Goal: Task Accomplishment & Management: Manage account settings

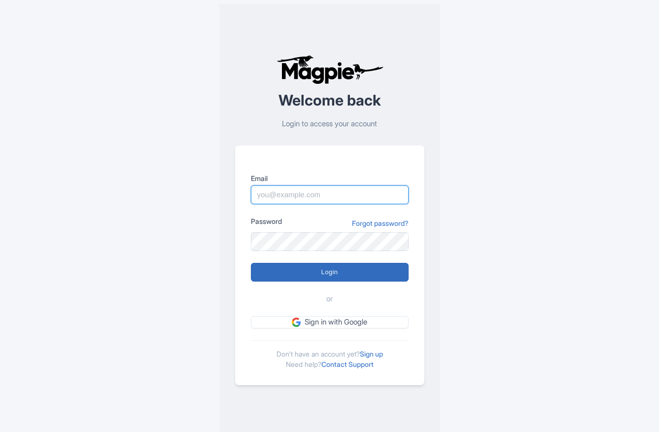
type input "drusso@wandrian.com"
click at [327, 276] on input "Login" at bounding box center [330, 272] width 158 height 19
type input "Logging in..."
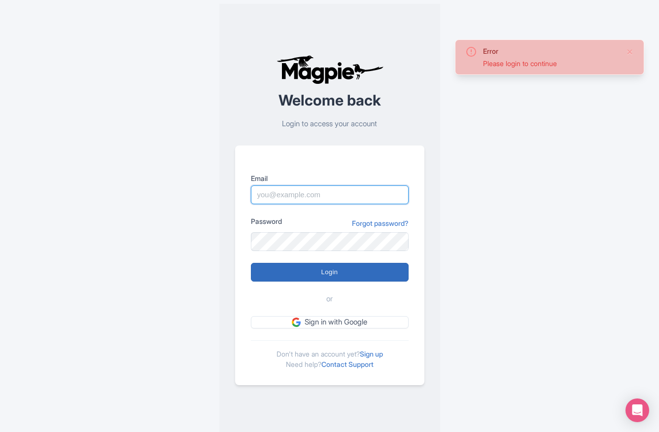
type input "[EMAIL_ADDRESS][DOMAIN_NAME]"
click at [290, 271] on input "Login" at bounding box center [330, 272] width 158 height 19
type input "Logging in..."
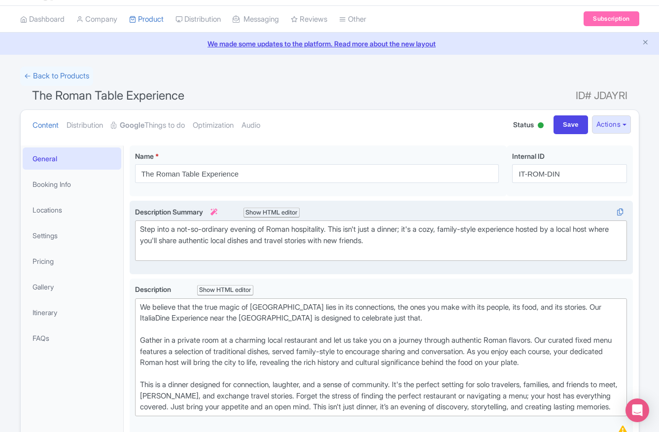
scroll to position [25, 0]
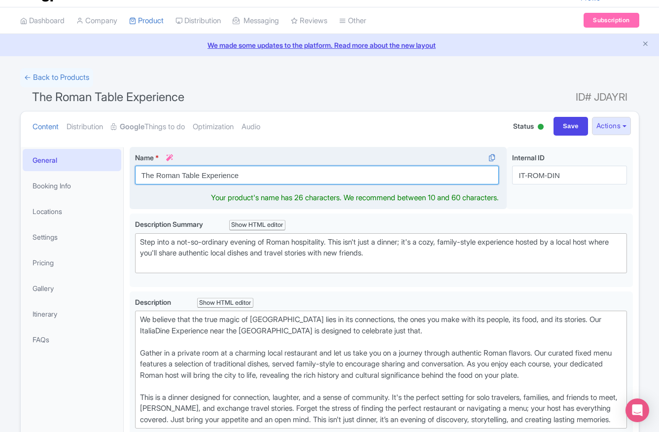
click at [249, 177] on input "The Roman Table Experience" at bounding box center [317, 175] width 364 height 19
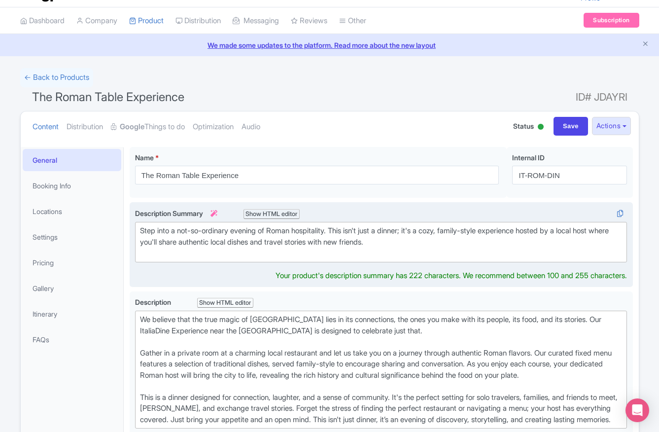
click at [256, 261] on trix-editor "Step into a not-so-ordinary evening of Roman hospitality. This isn't just a din…" at bounding box center [381, 242] width 493 height 40
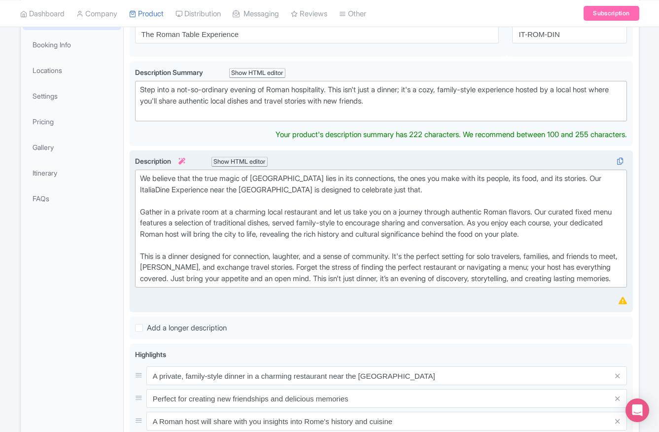
scroll to position [166, 0]
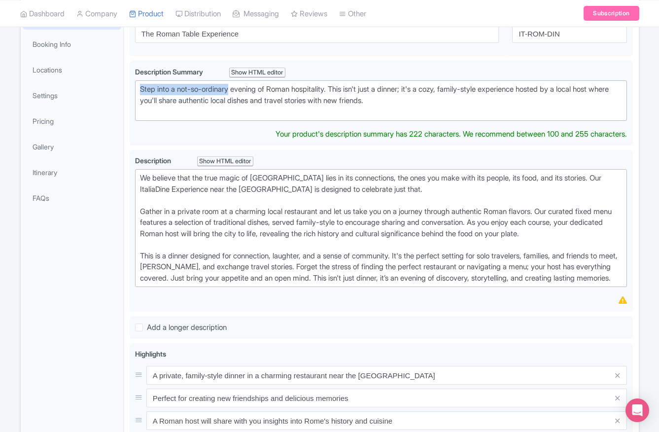
drag, startPoint x: 234, startPoint y: 87, endPoint x: 129, endPoint y: 88, distance: 105.5
click at [129, 85] on div "The Roman Table Experience Name * i The Roman Table Experience Your product's n…" at bounding box center [381, 359] width 515 height 718
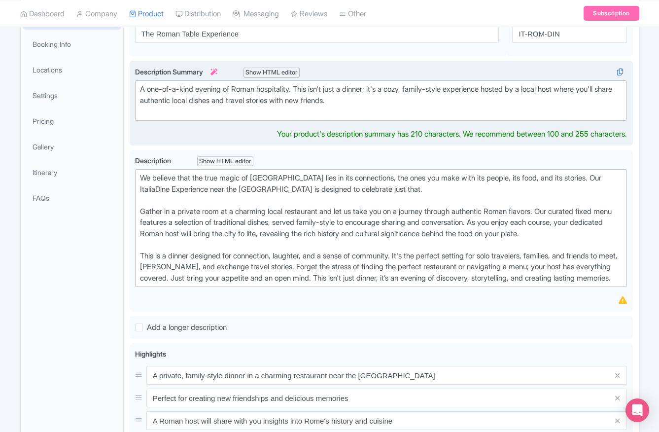
click at [575, 90] on div "A one-of-a-kind evening of Roman hospitality. This isn't just a dinner; it's a …" at bounding box center [381, 101] width 483 height 34
drag, startPoint x: 506, startPoint y: 88, endPoint x: 565, endPoint y: 92, distance: 59.3
click at [565, 91] on div "A one-of-a-kind evening of Roman hospitality. This isn't just a dinner; it's a …" at bounding box center [381, 101] width 483 height 34
click at [209, 88] on div "A one-of-a-kind evening of Roman hospitality. This isn't just a dinner; it's a …" at bounding box center [381, 101] width 483 height 34
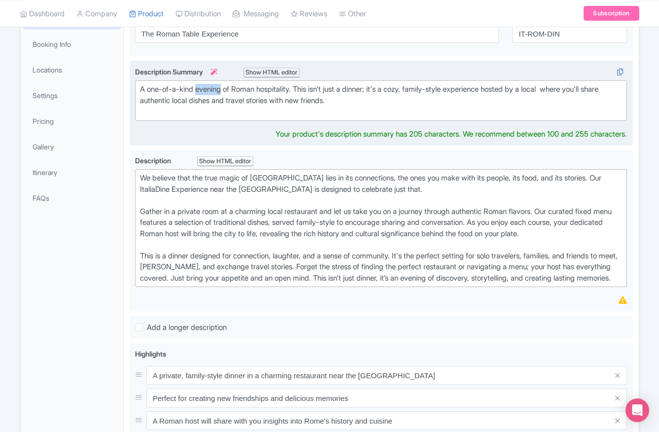
click at [209, 88] on div "A one-of-a-kind evening of Roman hospitality. This isn't just a dinner; it's a …" at bounding box center [381, 101] width 483 height 34
drag, startPoint x: 299, startPoint y: 90, endPoint x: 134, endPoint y: 94, distance: 165.2
click at [134, 94] on div "Step into a not-so-ordinary evening of Roman hospitality. This isn't just a din…" at bounding box center [381, 103] width 503 height 85
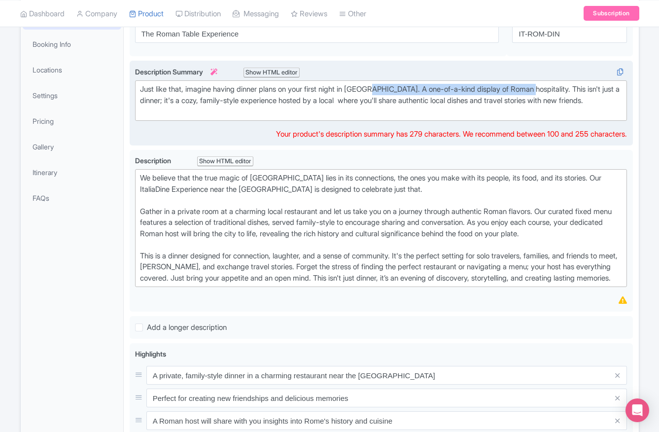
drag, startPoint x: 543, startPoint y: 90, endPoint x: 383, endPoint y: 87, distance: 160.3
click at [383, 87] on div "Just like that, imagine having dinner plans on your first night in Rome. A one-…" at bounding box center [381, 101] width 483 height 34
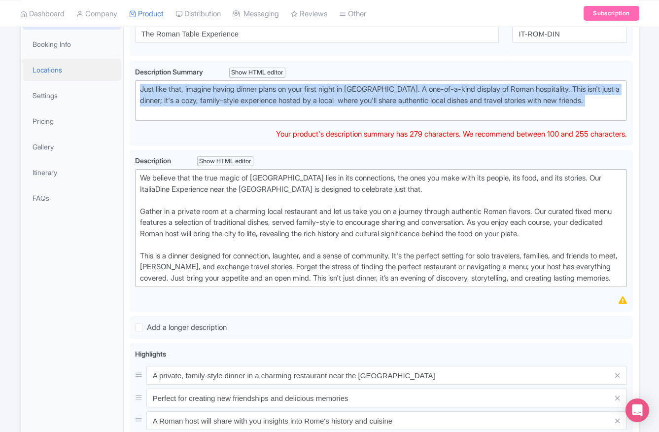
drag, startPoint x: 600, startPoint y: 106, endPoint x: 101, endPoint y: 69, distance: 501.3
click at [101, 69] on div "General Booking Info Locations Settings Pricing Gallery Itinerary FAQs The Roma…" at bounding box center [330, 359] width 618 height 718
copy div "Just like that, imagine having dinner plans on your first night in Rome. A one-…"
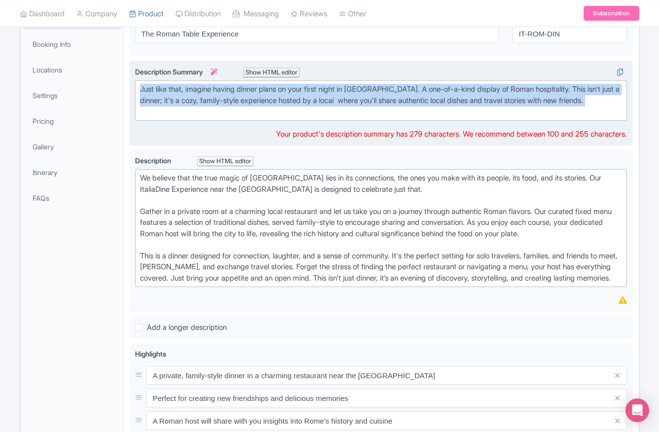
click at [205, 118] on trix-editor "Just like that, imagine having dinner plans on your first night in Rome. A one-…" at bounding box center [381, 100] width 493 height 40
drag, startPoint x: 592, startPoint y: 102, endPoint x: 152, endPoint y: 70, distance: 441.5
click at [152, 70] on div "Description Summary i Show HTML editor Bold Italic Strikethrough Link Heading Q…" at bounding box center [381, 94] width 493 height 54
paste trix-editor "<div>Picture this: your very first night in Rome, and you already have dinner p…"
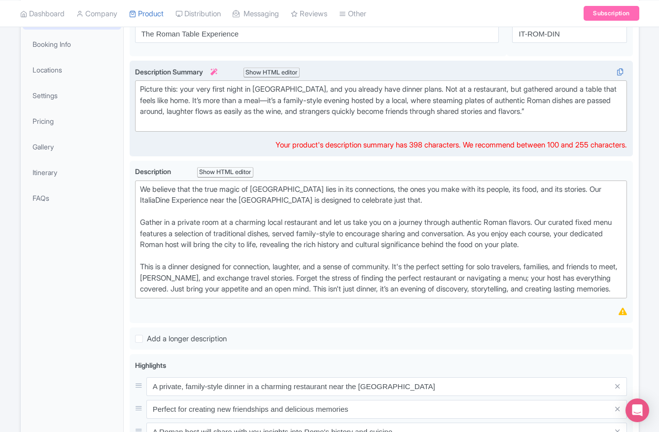
click at [410, 93] on div "Picture this: your very first night in Rome, and you already have dinner plans.…" at bounding box center [381, 106] width 483 height 44
click at [416, 89] on div "Picture this: your very first night in Rome, and you already have dinner plans!…" at bounding box center [381, 106] width 483 height 44
click at [510, 90] on div "Picture this: your very first night in Rome, and you already have dinner plans!…" at bounding box center [381, 106] width 483 height 44
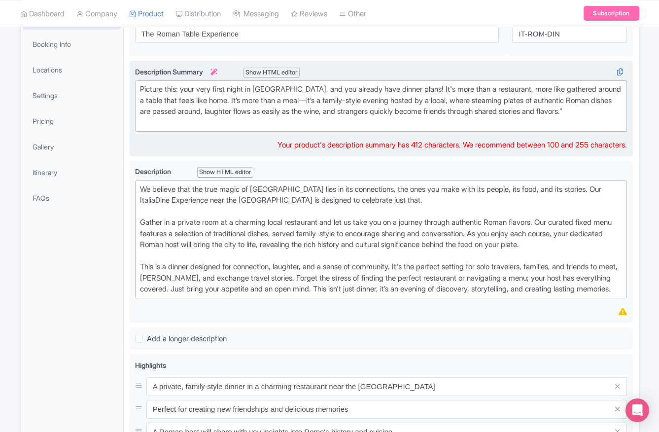
click at [569, 89] on div "Picture this: your very first night in Rome, and you already have dinner plans!…" at bounding box center [381, 106] width 483 height 44
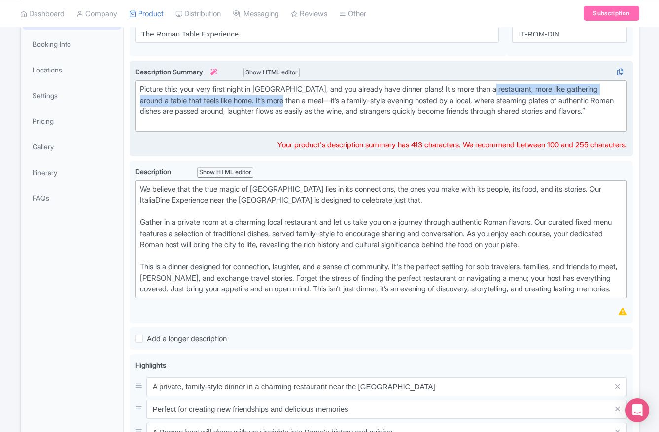
drag, startPoint x: 310, startPoint y: 100, endPoint x: 503, endPoint y: 91, distance: 193.4
click at [503, 91] on div "Picture this: your very first night in Rome, and you already have dinner plans!…" at bounding box center [381, 106] width 483 height 44
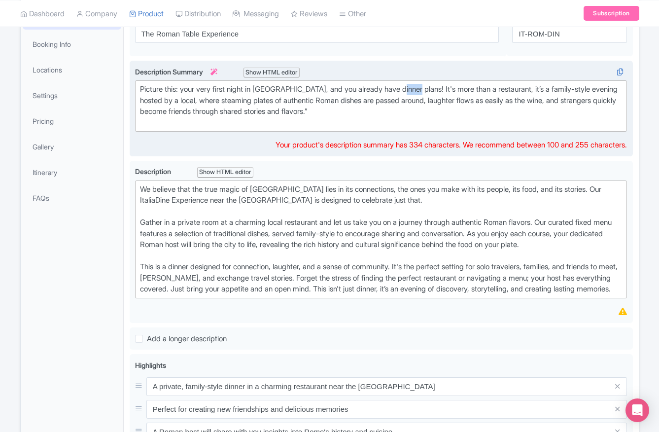
drag, startPoint x: 421, startPoint y: 89, endPoint x: 408, endPoint y: 87, distance: 12.5
click at [408, 87] on div "Picture this: your very first night in Rome, and you already have dinner plans!…" at bounding box center [381, 106] width 483 height 44
drag, startPoint x: 610, startPoint y: 90, endPoint x: 534, endPoint y: 89, distance: 75.9
click at [534, 89] on div "Picture this: your very first night in Rome, and you already have dinner plans!…" at bounding box center [381, 106] width 483 height 44
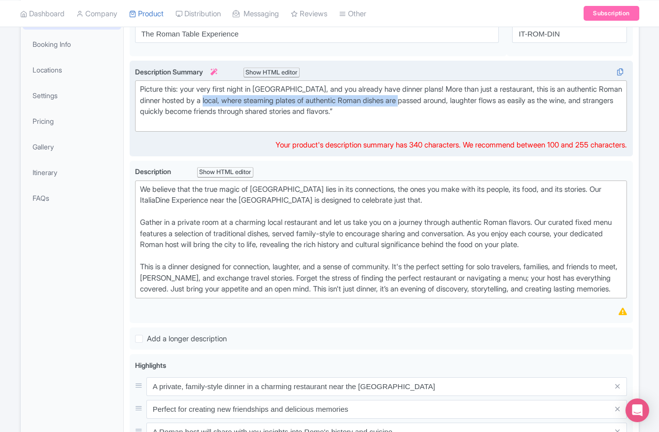
drag, startPoint x: 443, startPoint y: 102, endPoint x: 227, endPoint y: 99, distance: 216.0
click at [227, 99] on div "Picture this: your very first night in Rome, and you already have dinner plans!…" at bounding box center [381, 106] width 483 height 44
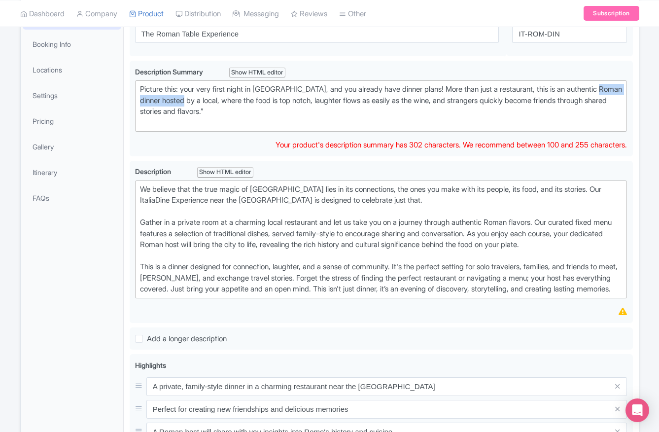
drag, startPoint x: 204, startPoint y: 100, endPoint x: 124, endPoint y: 99, distance: 80.4
click at [123, 99] on div "General Booking Info Locations Settings Pricing Gallery Itinerary FAQs The Roma…" at bounding box center [330, 364] width 618 height 729
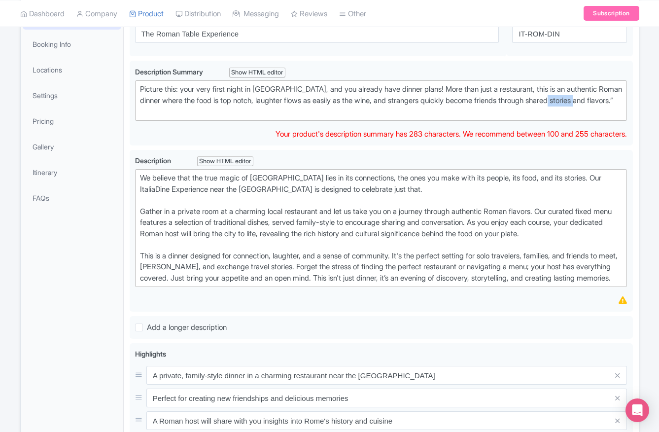
drag, startPoint x: 170, startPoint y: 112, endPoint x: 127, endPoint y: 109, distance: 43.5
click at [127, 109] on div "The Roman Table Experience Name * i The Roman Table Experience Your product's n…" at bounding box center [381, 359] width 515 height 718
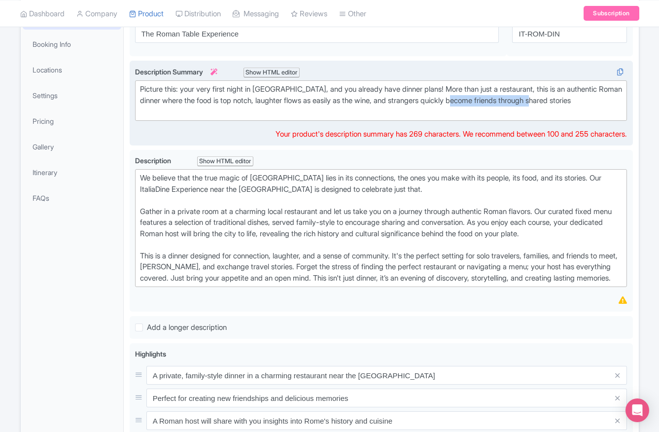
drag, startPoint x: 588, startPoint y: 103, endPoint x: 497, endPoint y: 102, distance: 90.7
click at [497, 102] on div "Picture this: your very first night in Rome, and you already have dinner plans!…" at bounding box center [381, 101] width 483 height 34
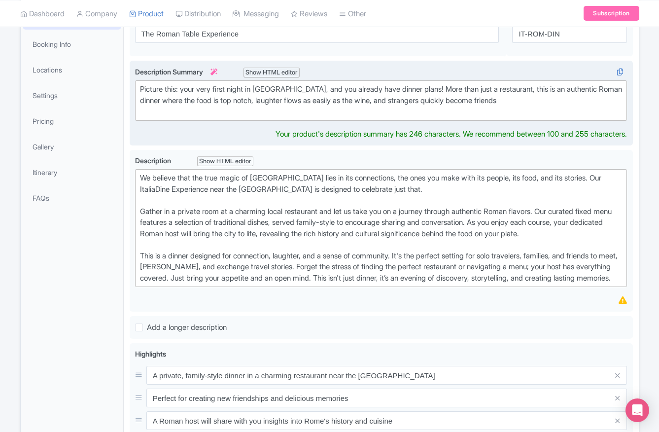
type trix-editor "<div>Picture this: your very first night in Rome, and you already have dinner p…"
click at [400, 104] on div "Picture this: your very first night in Rome, and you already have dinner plans!…" at bounding box center [381, 101] width 483 height 34
drag, startPoint x: 509, startPoint y: 103, endPoint x: 383, endPoint y: 102, distance: 126.2
click at [383, 102] on div "Picture this: your very first night in Rome, and you already have dinner plans!…" at bounding box center [381, 101] width 483 height 34
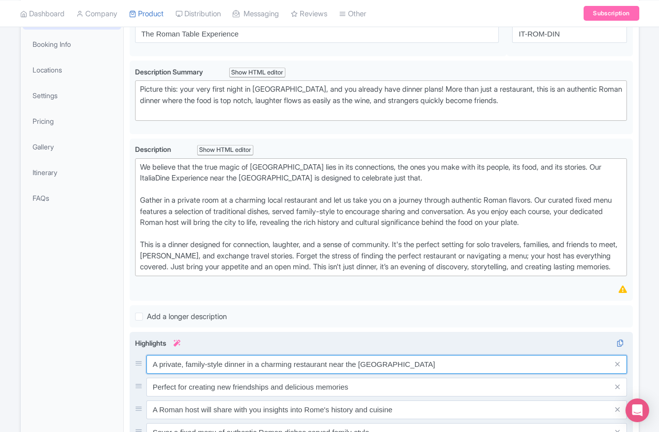
click at [168, 387] on div "A private, family-style dinner in a charming restaurant near the Pantheon Perfe…" at bounding box center [381, 409] width 493 height 109
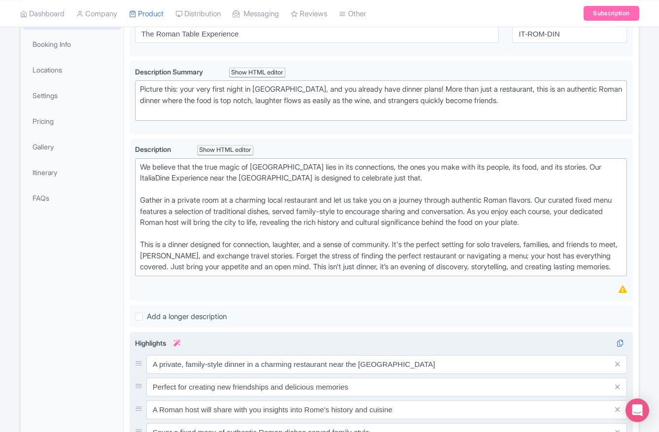
click at [168, 387] on div "A private, family-style dinner in a charming restaurant near the Pantheon Perfe…" at bounding box center [381, 409] width 493 height 109
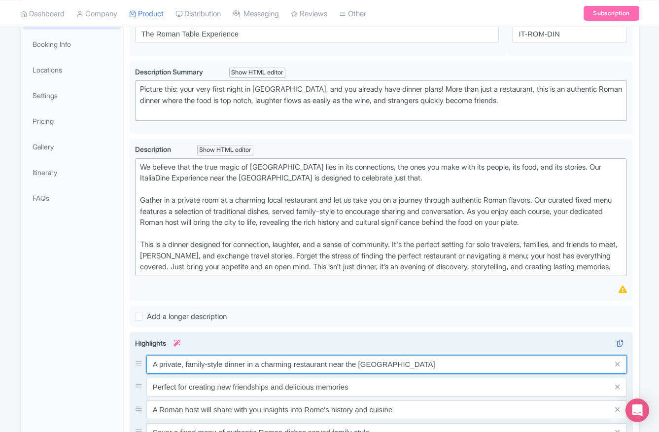
click at [169, 374] on input "A private, family-style dinner in a charming restaurant near the Pantheon" at bounding box center [386, 364] width 481 height 19
drag, startPoint x: 162, startPoint y: 375, endPoint x: 152, endPoint y: 375, distance: 9.9
click at [152, 374] on input "A, family-style dinner in a charming restaurant near the Pantheon" at bounding box center [386, 364] width 481 height 19
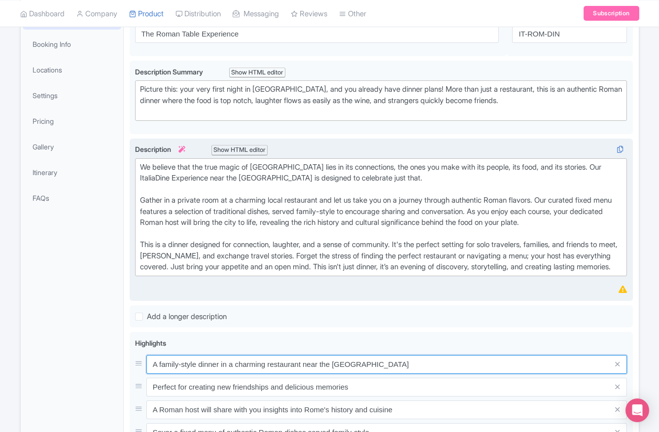
type input "A family-style dinner in a charming restaurant near the Pantheon"
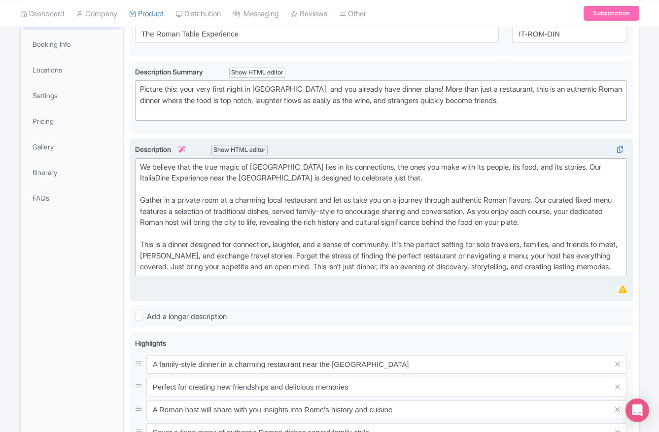
click at [611, 200] on div "We believe that the true magic of Rome lies in its connections, the ones you ma…" at bounding box center [381, 217] width 483 height 111
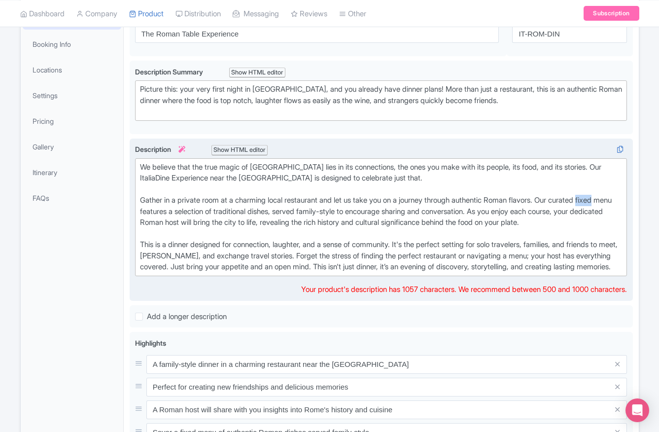
click at [611, 200] on div "We believe that the true magic of Rome lies in its connections, the ones you ma…" at bounding box center [381, 217] width 483 height 111
type trix-editor "<div>We believe that the true magic of Rome lies in its connections, the ones y…"
click at [238, 225] on div "We believe that the true magic of Rome lies in its connections, the ones you ma…" at bounding box center [381, 217] width 483 height 111
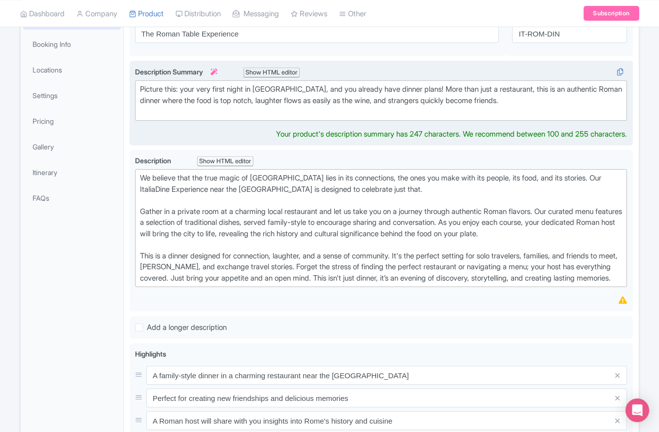
scroll to position [177, 0]
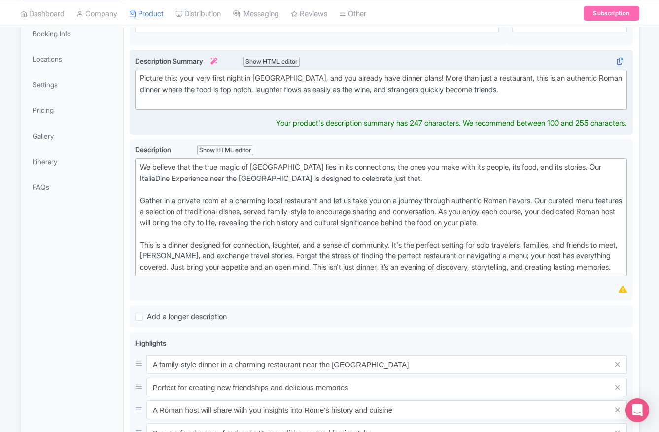
click at [396, 99] on div "Picture this: your very first night in Rome, and you already have dinner plans!…" at bounding box center [381, 90] width 483 height 34
click at [395, 87] on div "Picture this: your very first night in Rome, and you already have dinner plans!…" at bounding box center [381, 90] width 483 height 34
click at [417, 92] on div "Picture this: your very first night in Rome, and you already have dinner plans!…" at bounding box center [381, 90] width 483 height 34
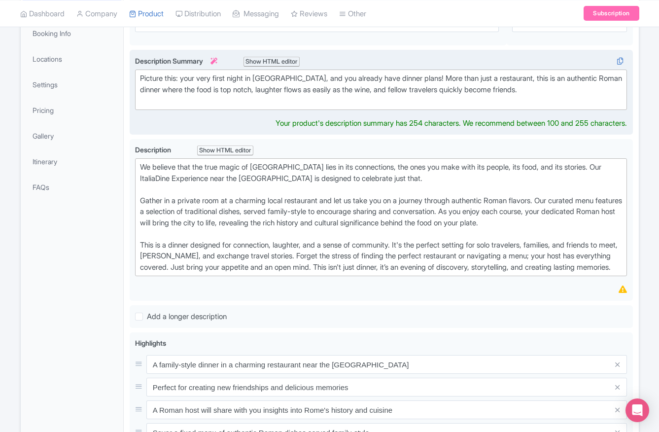
click at [428, 90] on div "Picture this: your very first night in Rome, and you already have dinner plans!…" at bounding box center [381, 90] width 483 height 34
click at [473, 90] on div "Picture this: your very first night in Rome, and you already have dinner plans!…" at bounding box center [381, 90] width 483 height 34
click at [424, 92] on div "Picture this: your very first night in Rome, and you already have dinner plans!…" at bounding box center [381, 90] width 483 height 34
click at [488, 92] on div "Picture this: your very first night in Rome, and you already have dinner plans!…" at bounding box center [381, 90] width 483 height 34
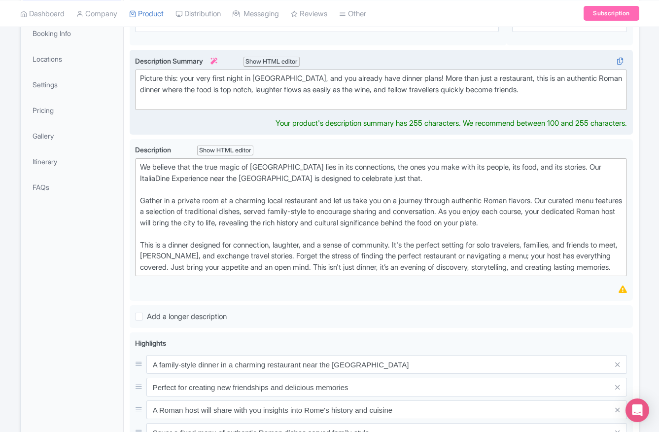
click at [521, 89] on div "Picture this: your very first night in Rome, and you already have dinner plans!…" at bounding box center [381, 90] width 483 height 34
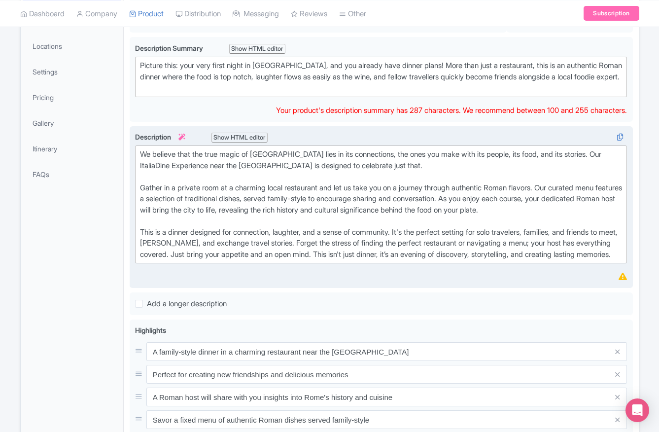
scroll to position [187, 0]
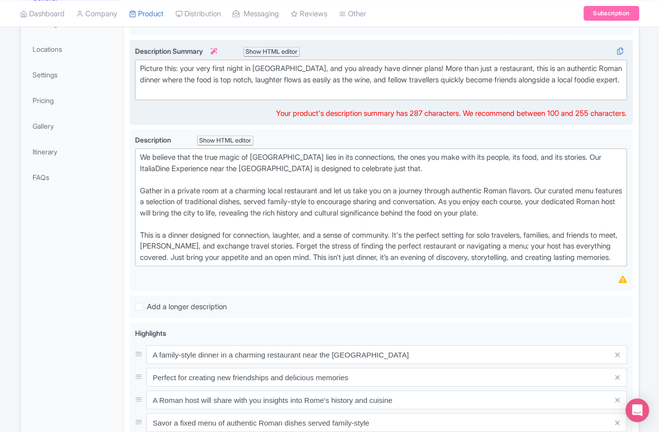
click at [483, 63] on div "Picture this: your very first night in Rome, and you already have dinner plans!…" at bounding box center [381, 80] width 483 height 34
click at [588, 67] on div "Picture this: your very first night in Rome, and you already have dinner plans!…" at bounding box center [381, 80] width 483 height 34
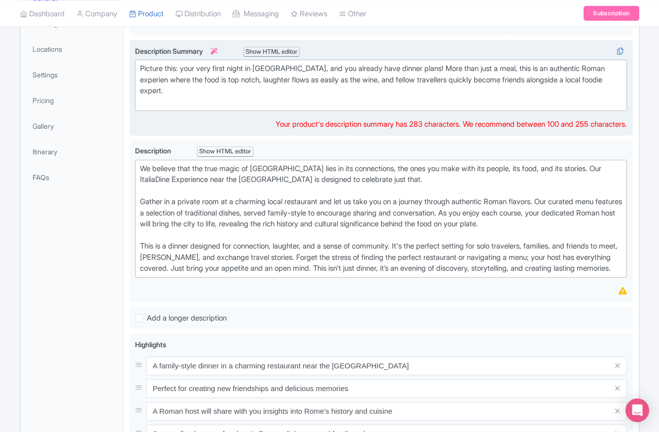
type trix-editor "<div>Picture this: your very first night in Rome, and you already have dinner p…"
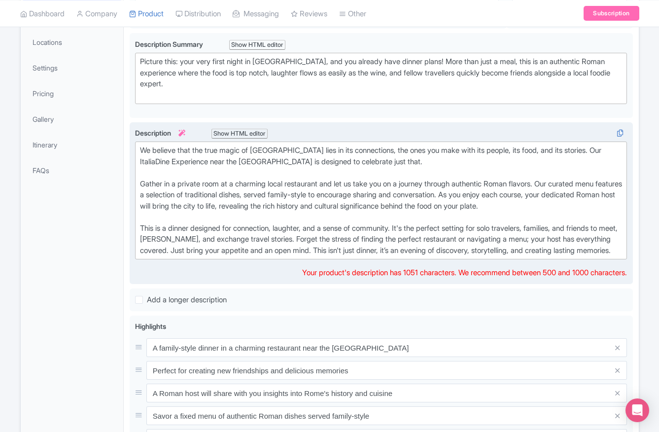
scroll to position [183, 0]
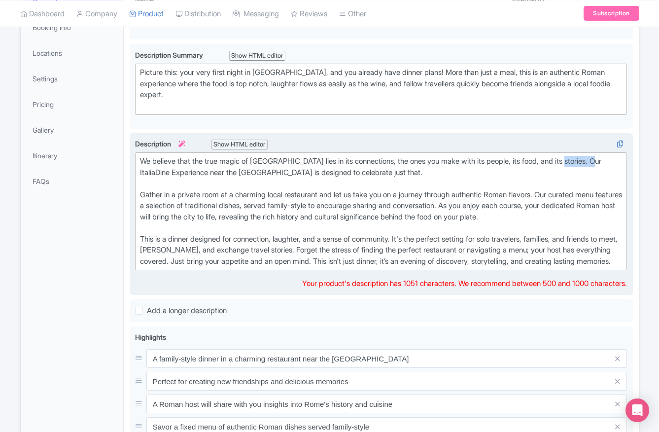
drag, startPoint x: 612, startPoint y: 161, endPoint x: 576, endPoint y: 160, distance: 35.5
click at [577, 159] on div "We believe that the true magic of Rome lies in its connections, the ones you ma…" at bounding box center [381, 211] width 483 height 111
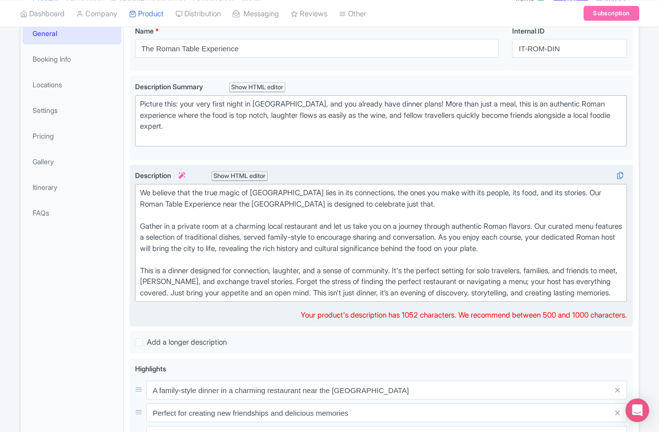
scroll to position [153, 0]
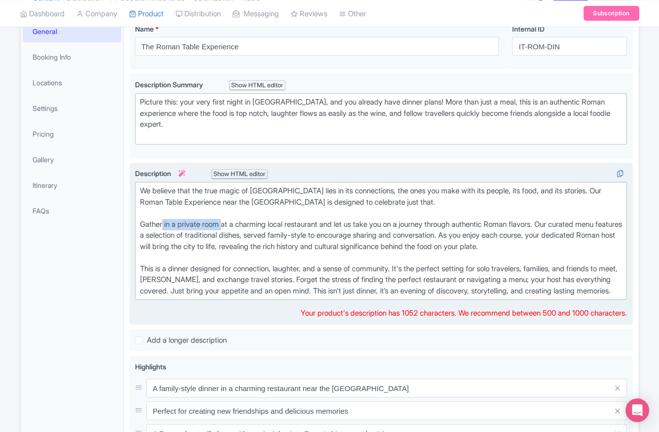
drag, startPoint x: 225, startPoint y: 224, endPoint x: 164, endPoint y: 224, distance: 60.6
click at [164, 224] on div "We believe that the true magic of Rome lies in its connections, the ones you ma…" at bounding box center [381, 240] width 483 height 111
click at [198, 223] on div "We believe that the true magic of Rome lies in its connections, the ones you ma…" at bounding box center [381, 240] width 483 height 111
type trix-editor "<div>We believe that the true magic of Rome lies in its connections, the ones y…"
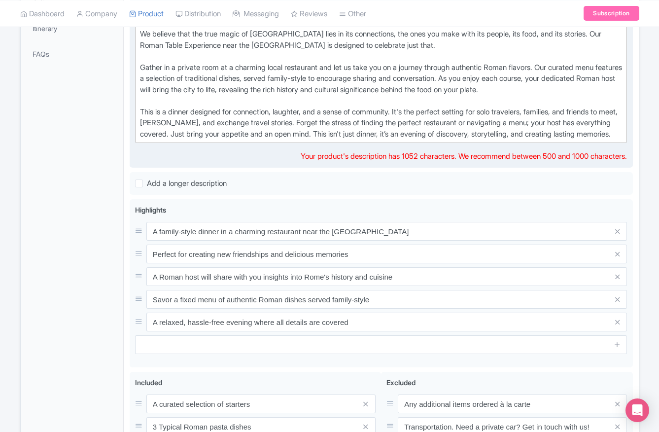
scroll to position [314, 0]
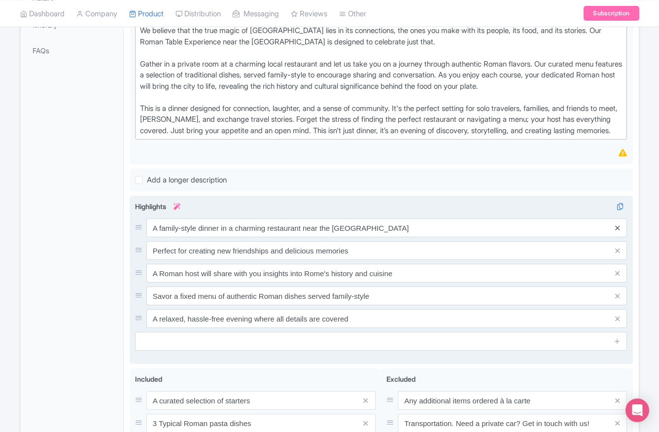
click at [616, 232] on icon at bounding box center [617, 227] width 4 height 7
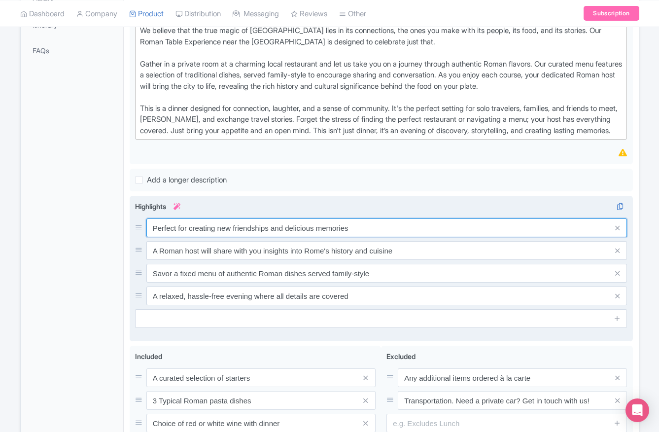
click at [150, 237] on input "Perfect for creating new friendships and delicious memories" at bounding box center [386, 227] width 481 height 19
click at [190, 237] on input "The perfect for creating new friendships and delicious memories" at bounding box center [386, 227] width 481 height 19
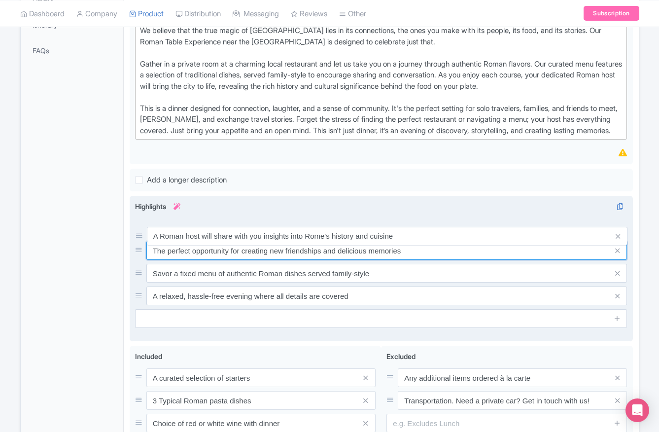
drag, startPoint x: 139, startPoint y: 261, endPoint x: 139, endPoint y: 239, distance: 22.2
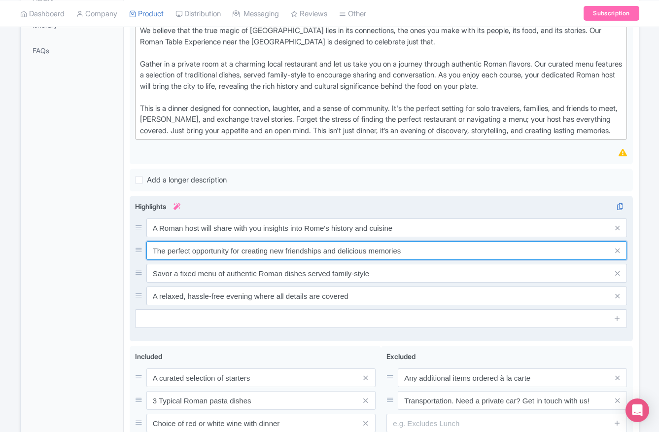
type input "The perfect opportunity for creating new friendships and delicious memories"
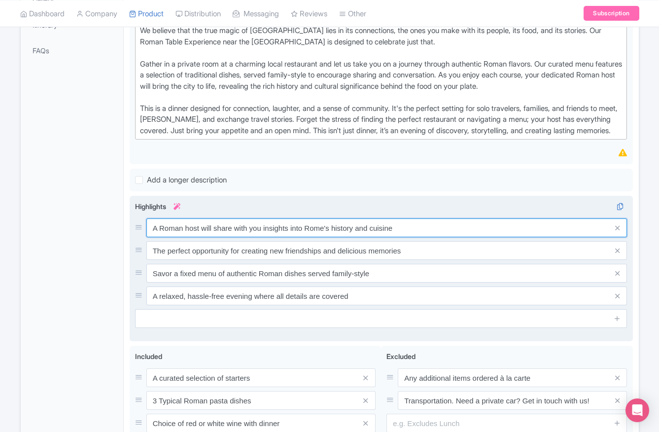
click at [241, 236] on input "A Roman host will share with you insights into Rome's history and cuisine" at bounding box center [386, 227] width 481 height 19
click at [286, 237] on input "A Roman host will share with you insights into Rome's history and cuisine" at bounding box center [386, 227] width 481 height 19
click at [288, 237] on input "A Roman host will share with you insights into Rome's history and cuisine" at bounding box center [386, 227] width 481 height 19
drag, startPoint x: 304, startPoint y: 240, endPoint x: 234, endPoint y: 235, distance: 69.7
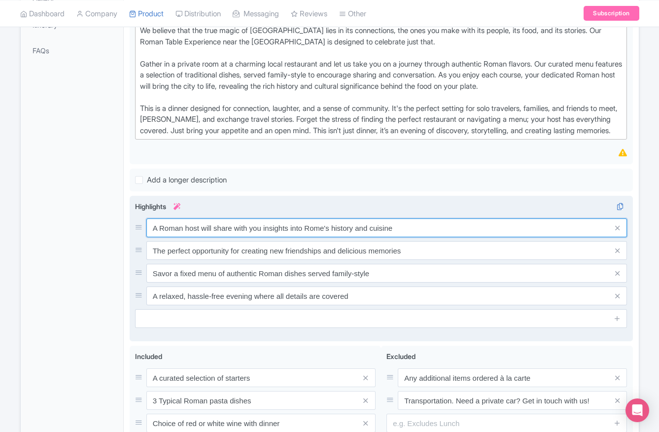
click at [234, 235] on input "A Roman host will share with you insights into Rome's history and cuisine" at bounding box center [386, 227] width 481 height 19
click at [220, 237] on input "A Roman host will share with you insights into Rome's history and cuisine" at bounding box center [386, 227] width 481 height 19
click at [154, 237] on input "A Roman host will share with you insights into Rome's history and cuisine" at bounding box center [386, 227] width 481 height 19
drag, startPoint x: 355, startPoint y: 237, endPoint x: 453, endPoint y: 245, distance: 97.9
click at [453, 237] on input "Get insider tips A Roman host will share with you insights into Rome's history …" at bounding box center [386, 227] width 481 height 19
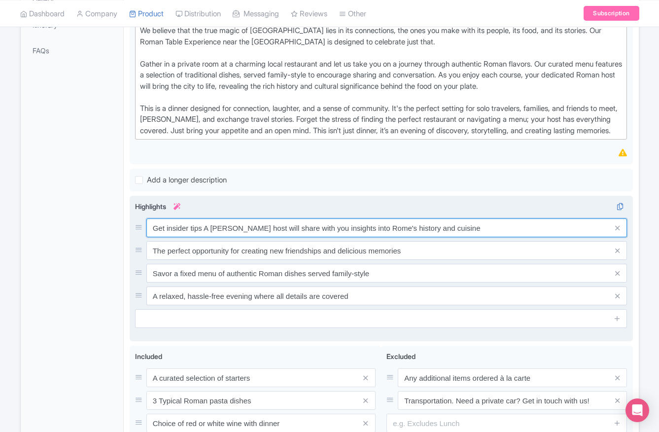
drag, startPoint x: 204, startPoint y: 239, endPoint x: 190, endPoint y: 239, distance: 13.8
click at [190, 237] on input "Get insider tips A Roman host will share with you insights into Rome's history …" at bounding box center [386, 227] width 481 height 19
paste input "Rome's history and cuisine"
drag, startPoint x: 582, startPoint y: 240, endPoint x: 340, endPoint y: 236, distance: 242.1
click at [340, 236] on input "Get insider knowledge about Rome's history and cuisine A Roman host will share …" at bounding box center [386, 227] width 481 height 19
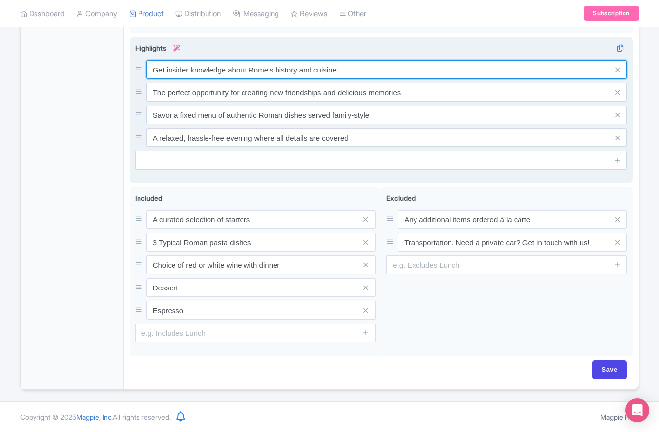
scroll to position [483, 0]
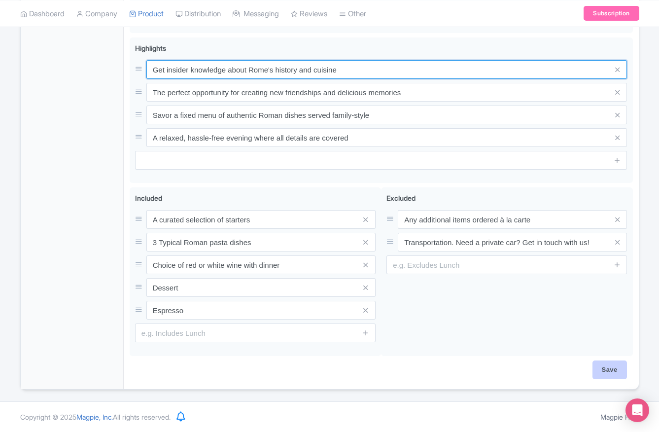
type input "Get insider knowledge about Rome's history and cuisine"
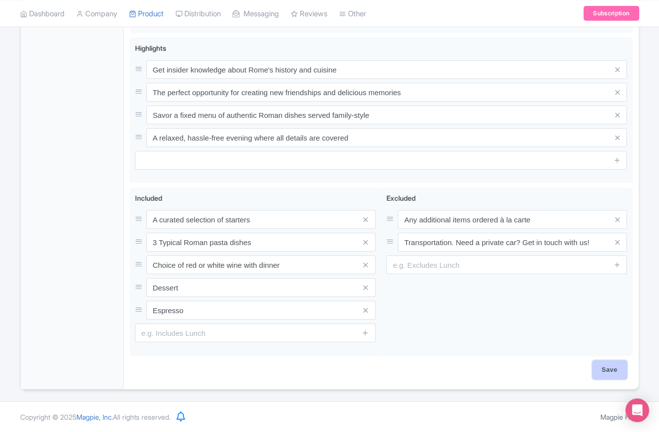
click at [600, 368] on input "Save" at bounding box center [610, 369] width 35 height 19
type input "Saving..."
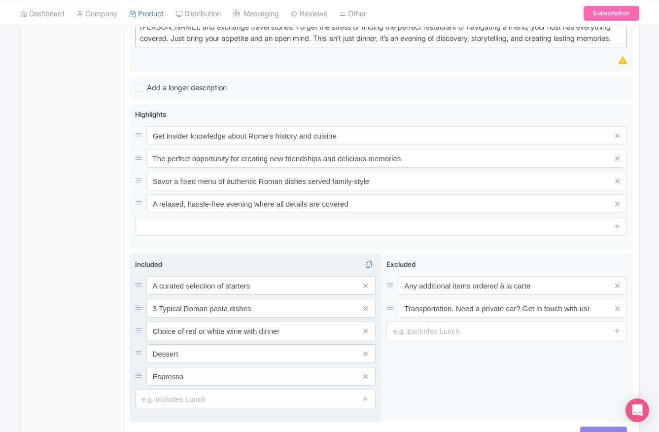
scroll to position [404, 0]
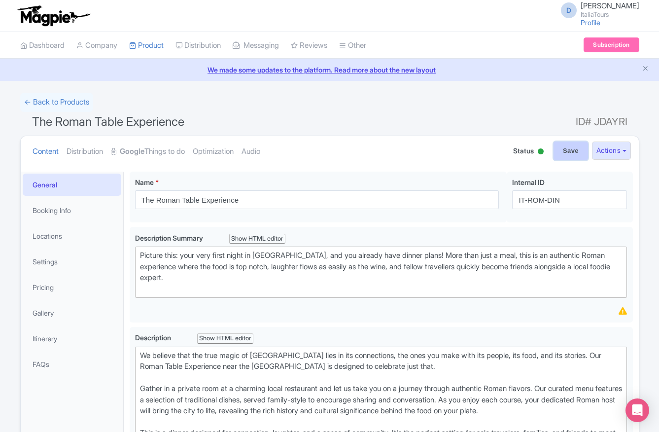
click at [558, 152] on input "Save" at bounding box center [571, 150] width 35 height 19
type input "Saving..."
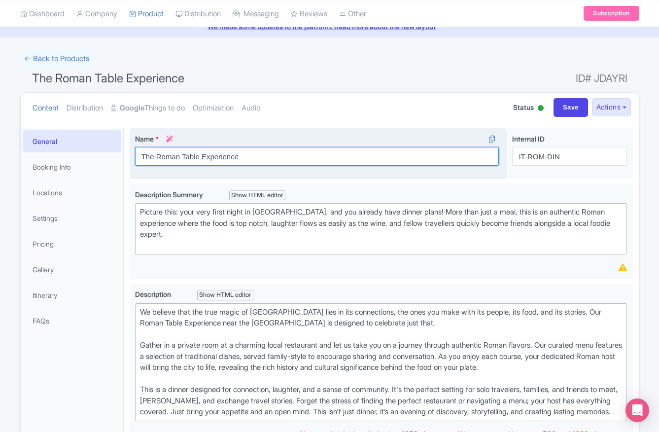
scroll to position [54, 0]
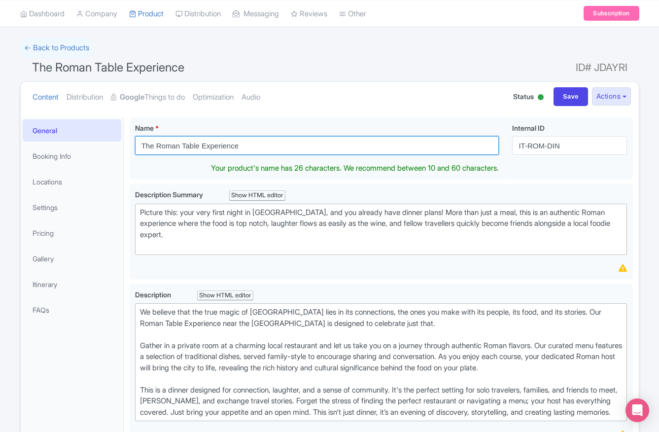
drag, startPoint x: 244, startPoint y: 154, endPoint x: 120, endPoint y: 141, distance: 123.9
type input "A Tavola: A Roman Social Dinner"
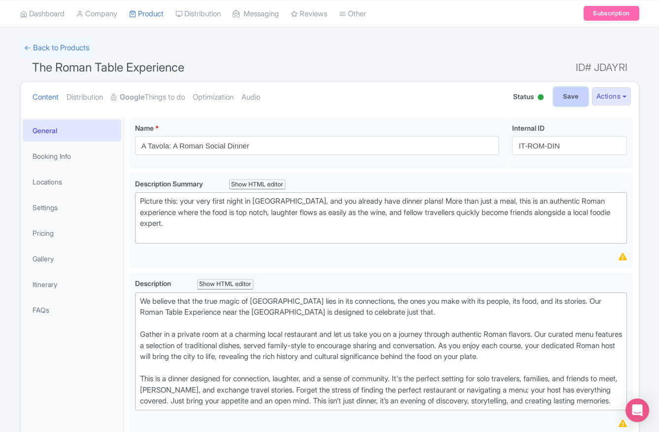
click at [561, 98] on input "Save" at bounding box center [571, 96] width 35 height 19
type input "Saving..."
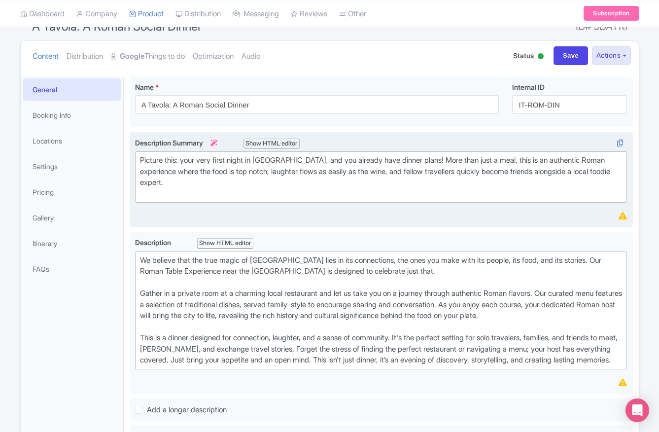
scroll to position [94, 0]
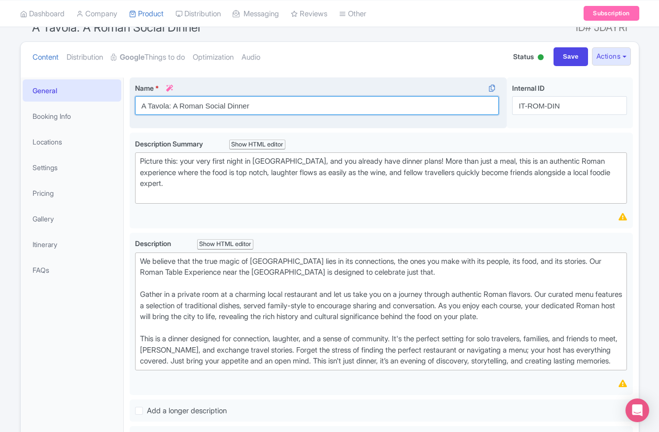
click at [205, 106] on input "A Tavola: A Roman Social Dinner" at bounding box center [317, 105] width 364 height 19
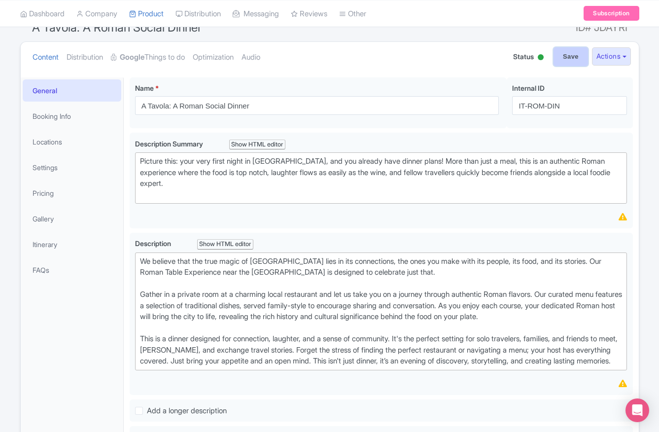
click at [560, 57] on input "Save" at bounding box center [571, 56] width 35 height 19
type input "Saving..."
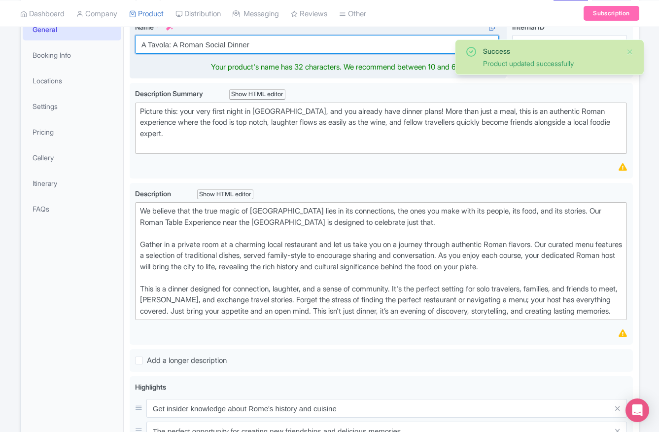
scroll to position [166, 0]
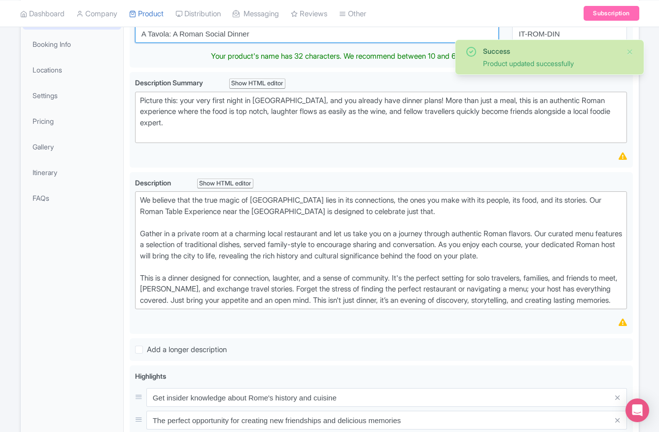
drag, startPoint x: 259, startPoint y: 42, endPoint x: 122, endPoint y: 33, distance: 136.9
click at [122, 32] on div "General Booking Info Locations Settings Pricing Gallery Itinerary FAQs A Tavola…" at bounding box center [330, 358] width 618 height 717
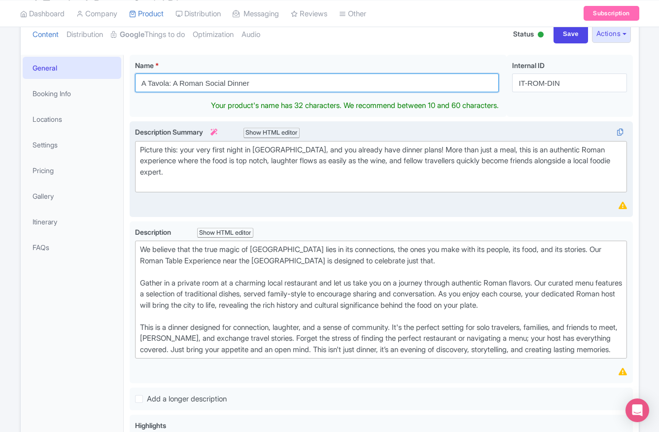
scroll to position [114, 0]
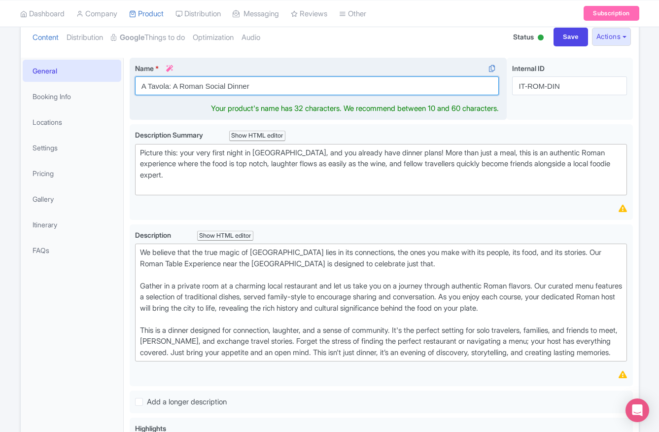
click at [270, 83] on input "A Tavola: A Roman Social Dinner" at bounding box center [317, 85] width 364 height 19
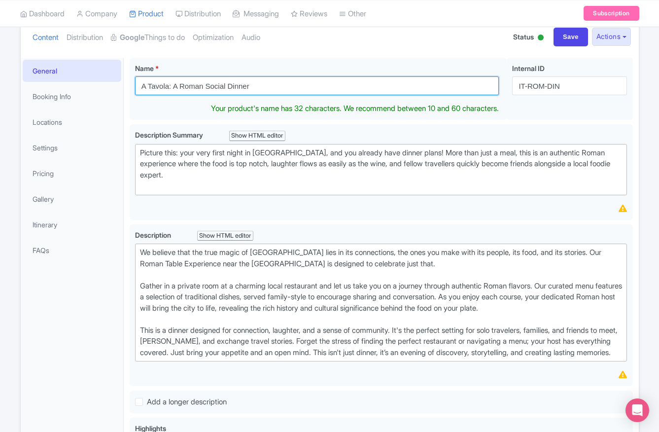
drag, startPoint x: 281, startPoint y: 83, endPoint x: 106, endPoint y: 84, distance: 174.0
click at [106, 83] on div "General Booking Info Locations Settings Pricing Gallery Itinerary FAQs A Tavola…" at bounding box center [330, 410] width 618 height 717
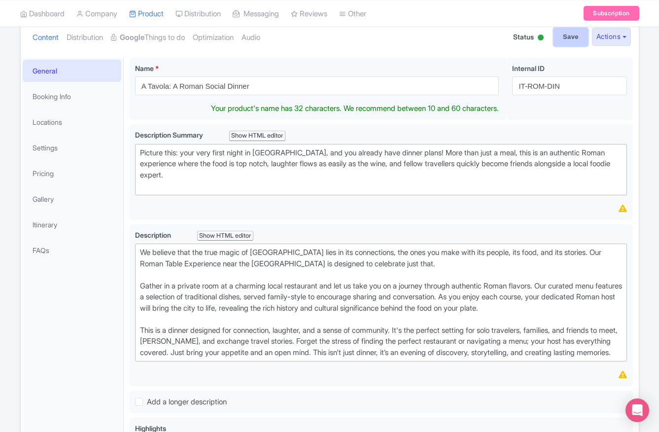
click at [556, 40] on input "Save" at bounding box center [571, 37] width 35 height 19
type input "Saving..."
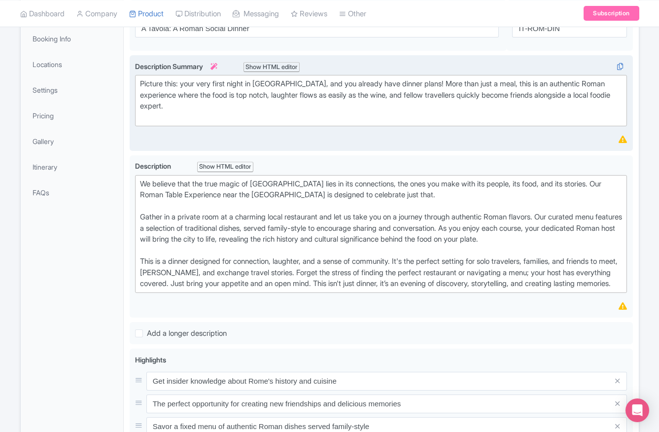
scroll to position [130, 0]
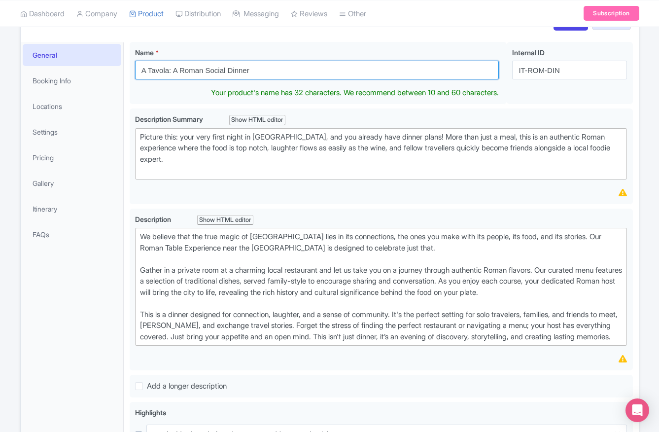
drag, startPoint x: 276, startPoint y: 68, endPoint x: 128, endPoint y: 59, distance: 148.2
click at [128, 59] on div "A Tavola: A Roman Social Dinner Name * i A Tavola: A Roman Social Dinner Your p…" at bounding box center [381, 394] width 515 height 717
paste input "Pass the Pasta: The Roman Table Experience"
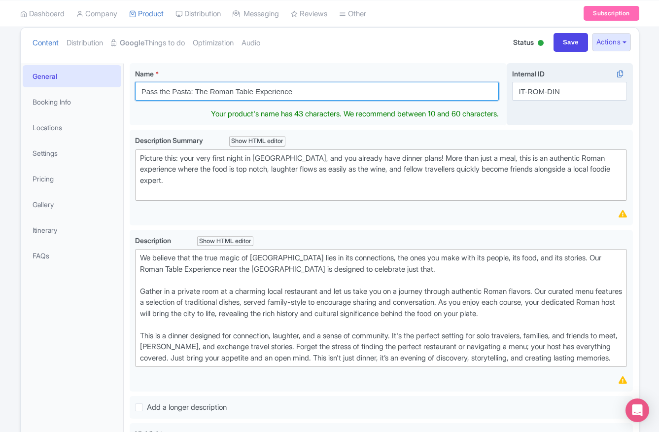
scroll to position [104, 0]
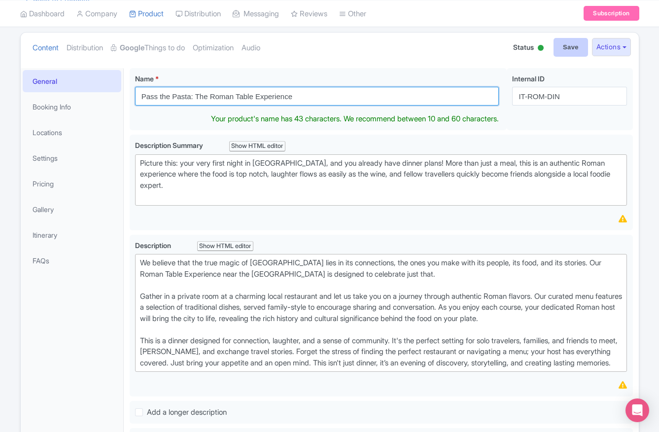
type input "Pass the Pasta: The Roman Table Experience"
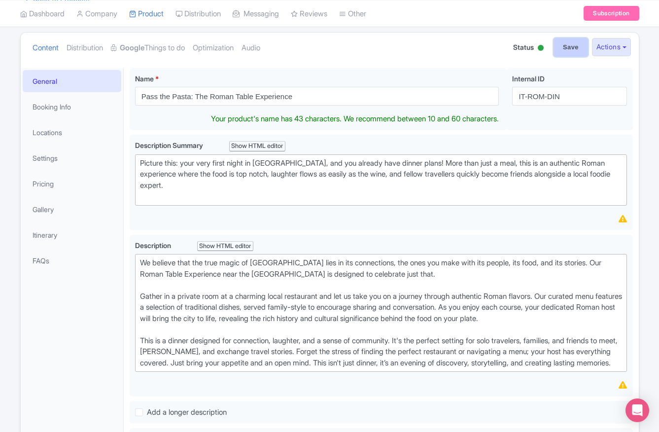
click at [575, 46] on input "Save" at bounding box center [571, 47] width 35 height 19
type input "Saving..."
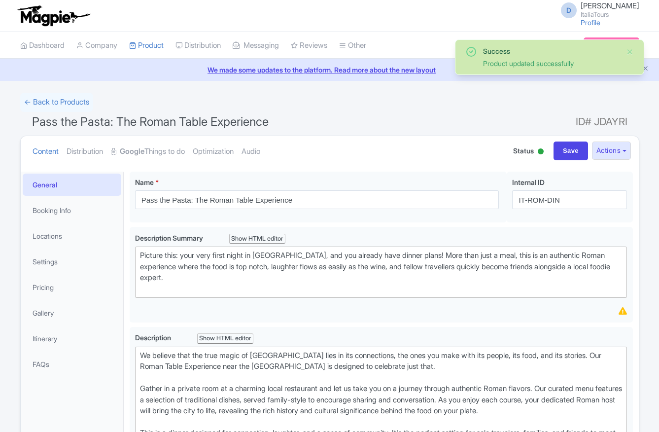
scroll to position [172, 0]
